Goal: Task Accomplishment & Management: Use online tool/utility

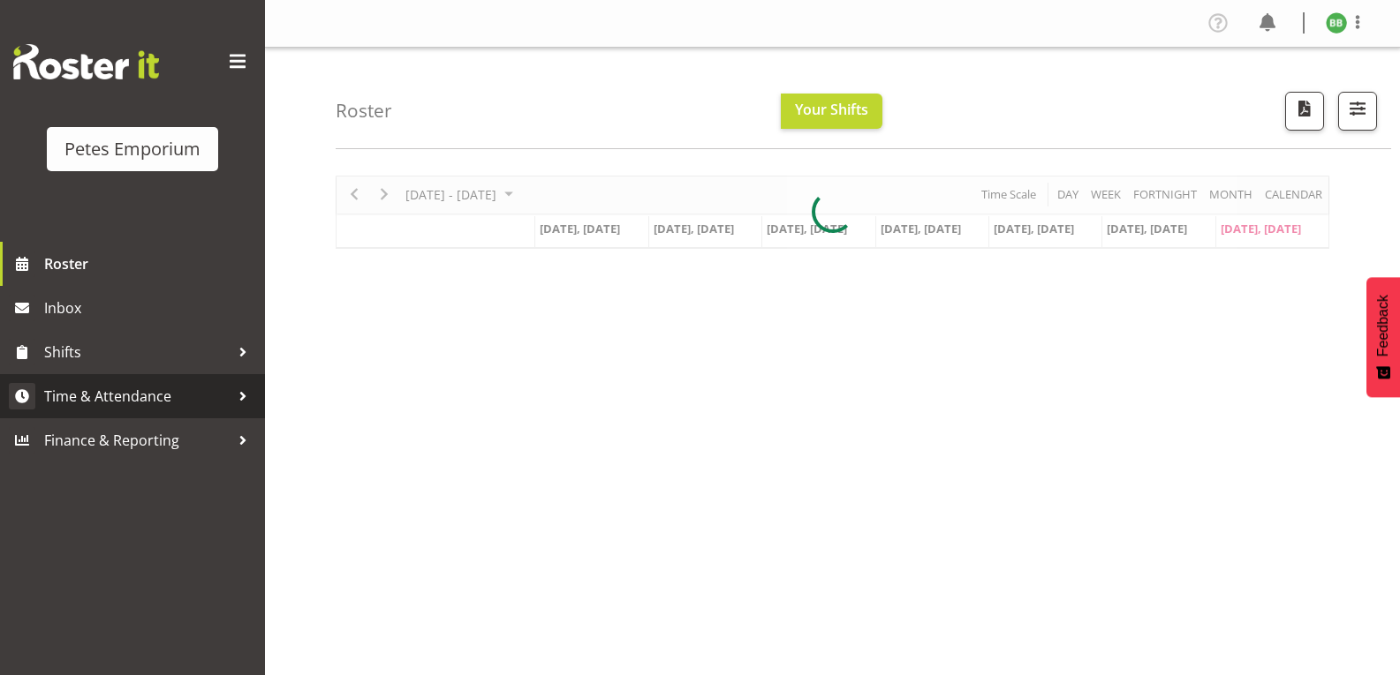
click at [190, 400] on span "Time & Attendance" at bounding box center [136, 396] width 185 height 26
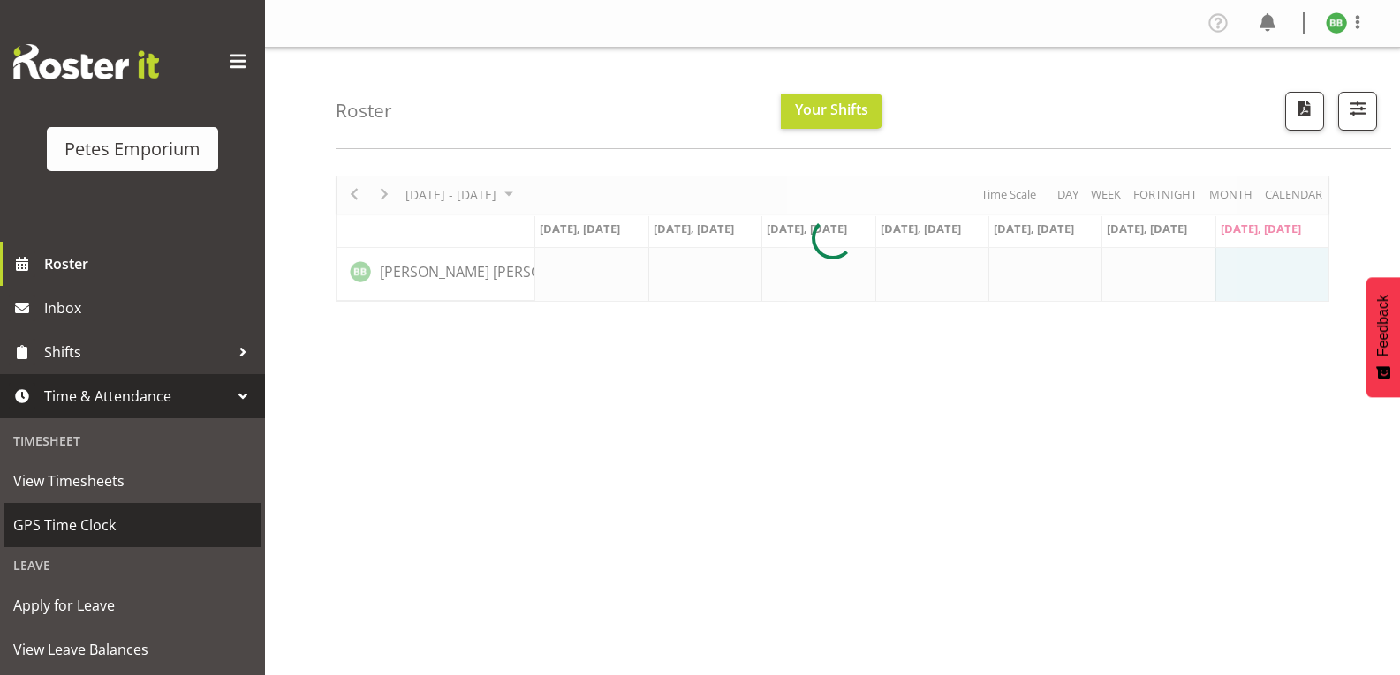
click at [111, 531] on span "GPS Time Clock" at bounding box center [132, 525] width 238 height 26
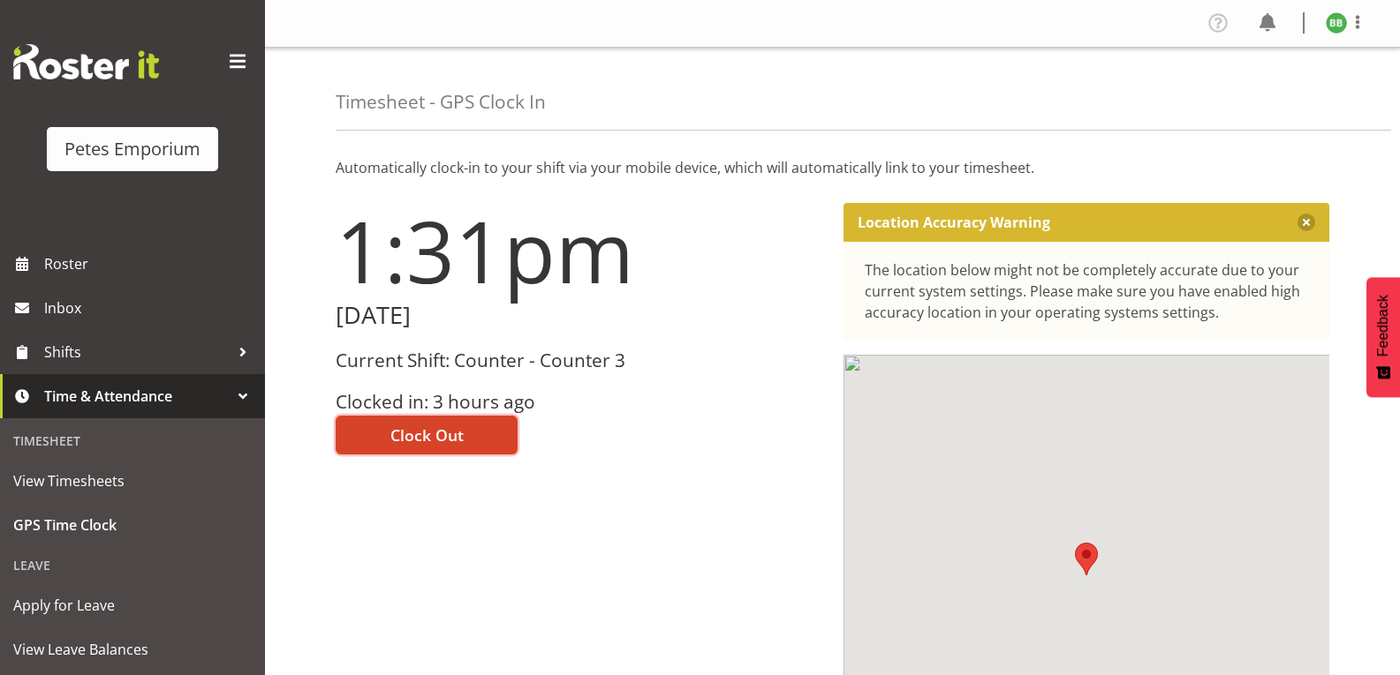
click at [454, 441] on span "Clock Out" at bounding box center [426, 435] width 73 height 23
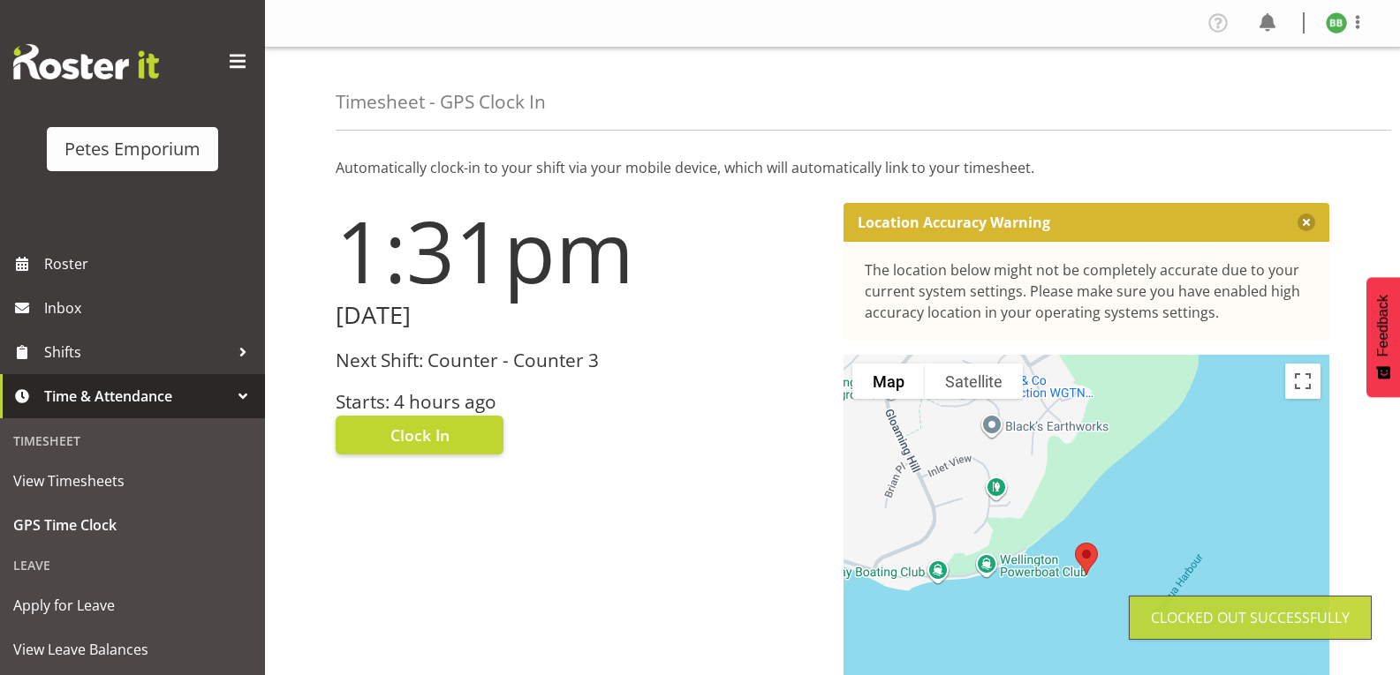
click at [1340, 23] on img at bounding box center [1335, 22] width 21 height 21
click at [1264, 91] on link "Log Out" at bounding box center [1283, 93] width 170 height 32
